Goal: Transaction & Acquisition: Book appointment/travel/reservation

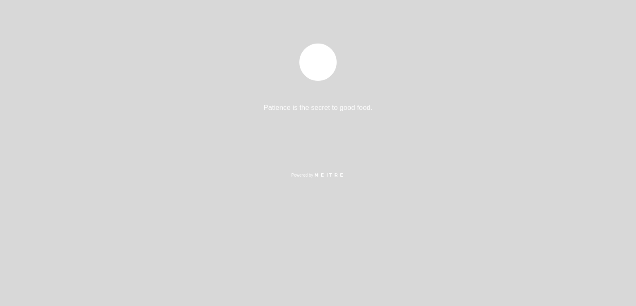
select select "es"
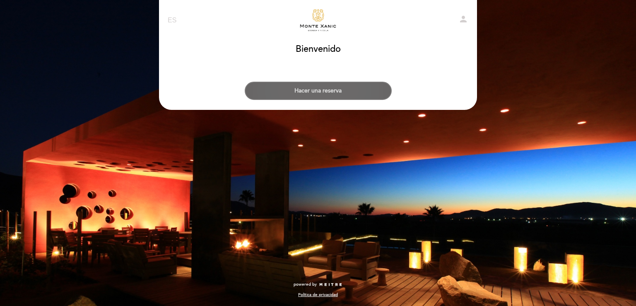
click at [333, 95] on button "Hacer una reserva" at bounding box center [318, 91] width 147 height 18
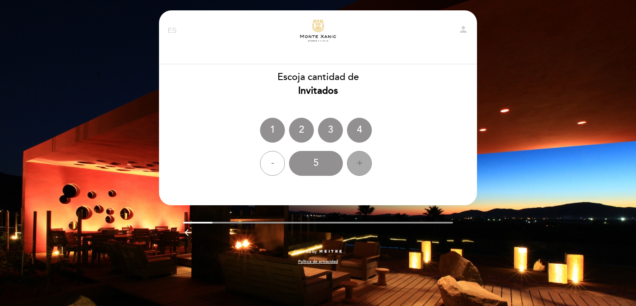
click at [361, 160] on div "+" at bounding box center [359, 163] width 25 height 25
click at [329, 164] on div "7" at bounding box center [316, 163] width 54 height 25
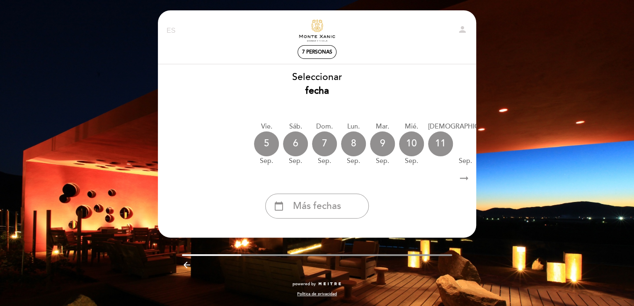
click at [466, 179] on icon "arrow_right_alt" at bounding box center [464, 178] width 12 height 18
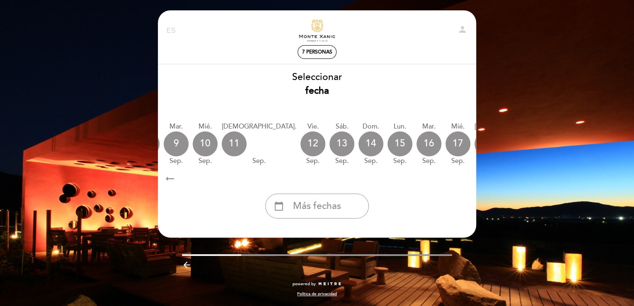
scroll to position [0, 242]
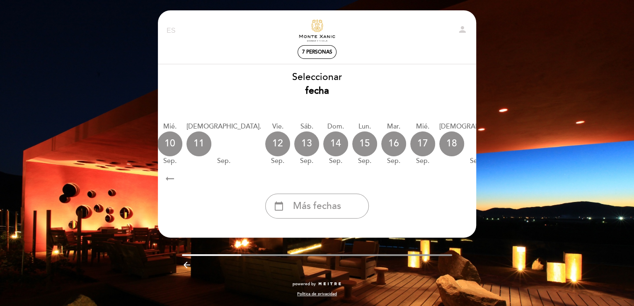
click at [547, 148] on div "calendar_today" at bounding box center [559, 143] width 25 height 25
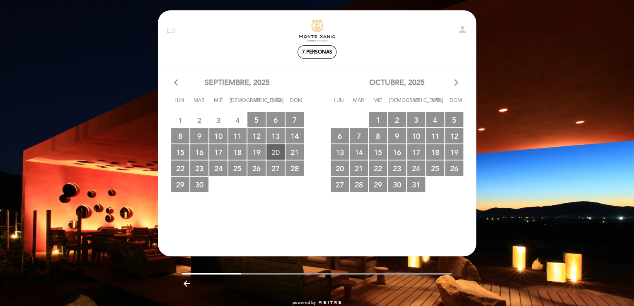
click at [275, 153] on span "20 RESERVAS DISPONIBLES" at bounding box center [275, 151] width 18 height 15
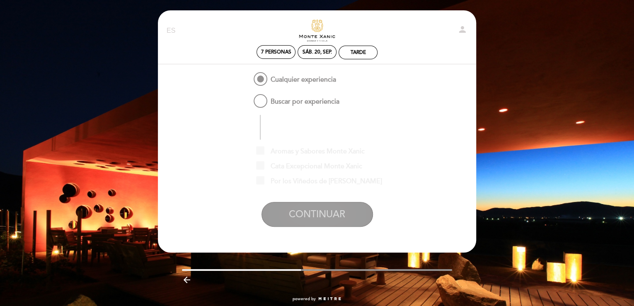
click at [317, 215] on button "CONTINUAR" at bounding box center [316, 214] width 111 height 25
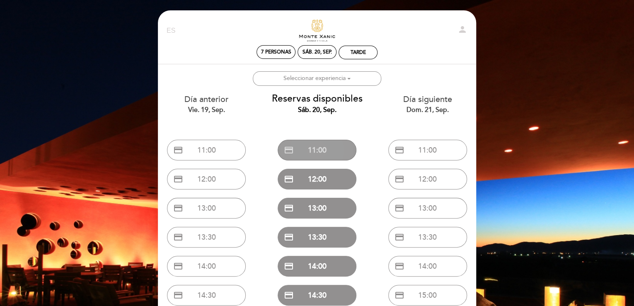
click at [316, 148] on button "credit_card 11:00" at bounding box center [317, 150] width 79 height 21
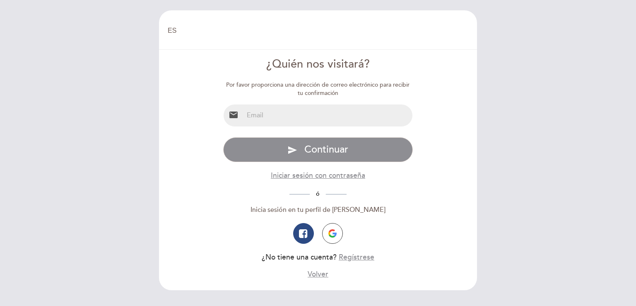
select select "es"
click at [330, 231] on img "button" at bounding box center [333, 233] width 8 height 8
